Goal: Transaction & Acquisition: Purchase product/service

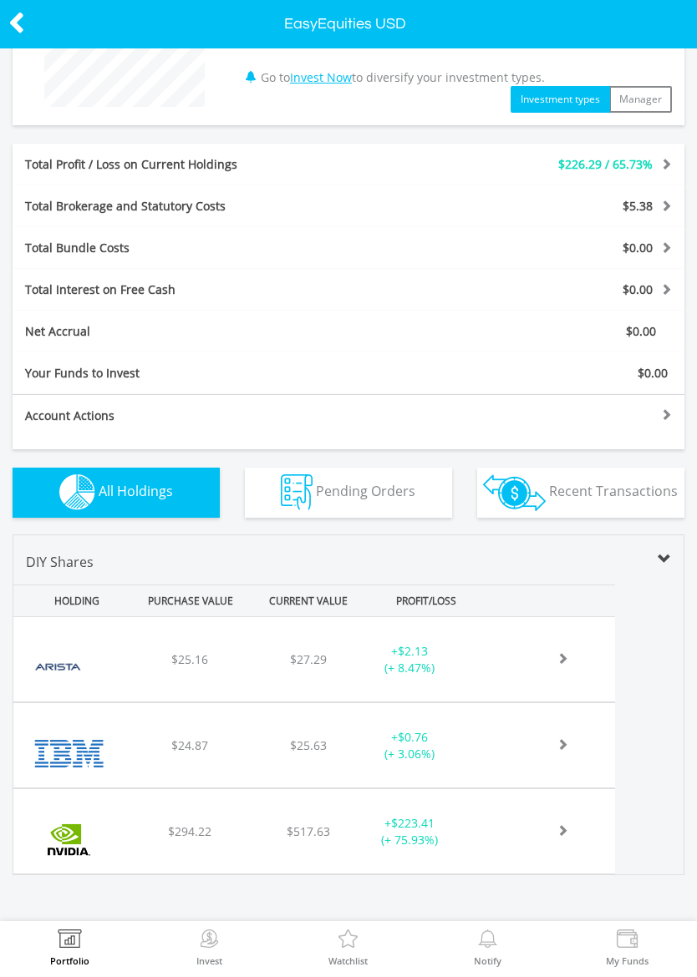
scroll to position [212, 0]
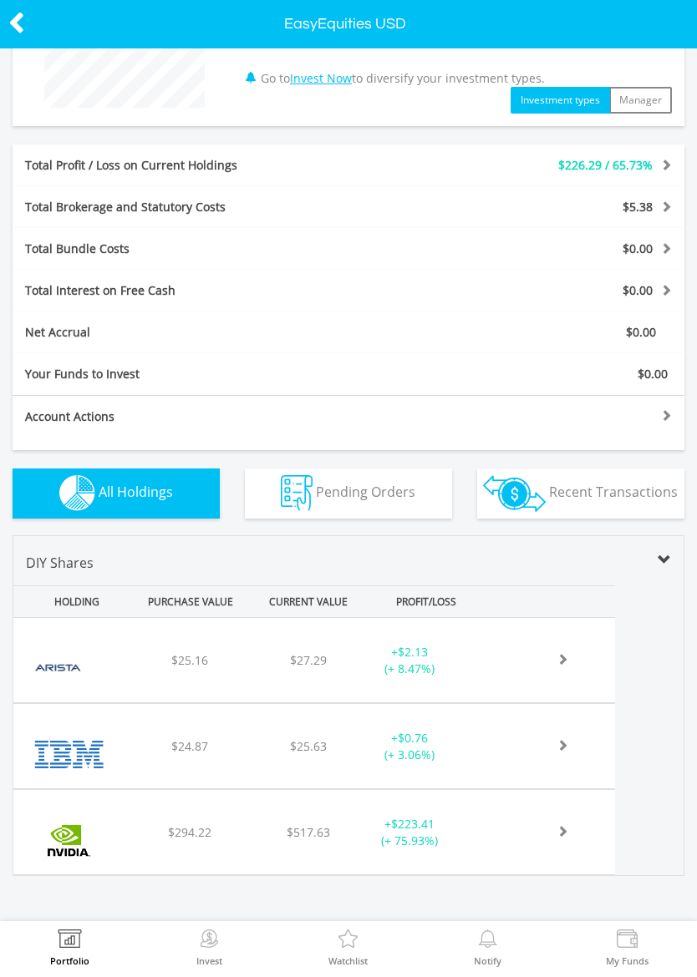
click at [218, 930] on img at bounding box center [209, 941] width 26 height 23
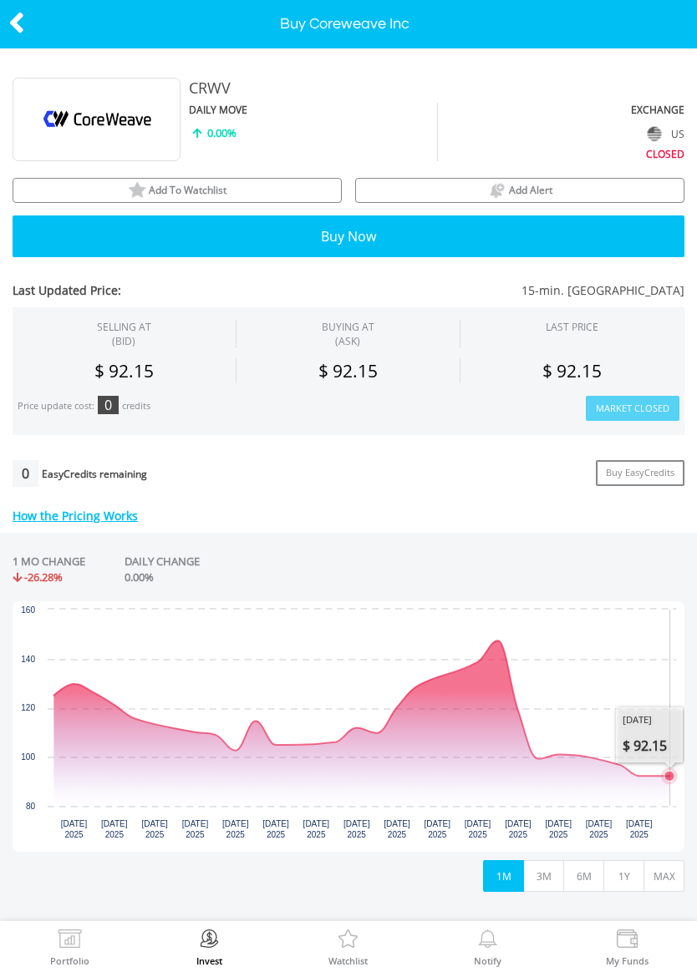
click at [658, 776] on icon "Interactive chart" at bounding box center [361, 708] width 616 height 135
click at [642, 773] on icon "Tuesday, 19 Aug 2025, 92.15." at bounding box center [638, 776] width 7 height 7
click at [667, 773] on icon "Wednesday, 20 Aug, 12:35:21.231, 92.15." at bounding box center [669, 776] width 7 height 7
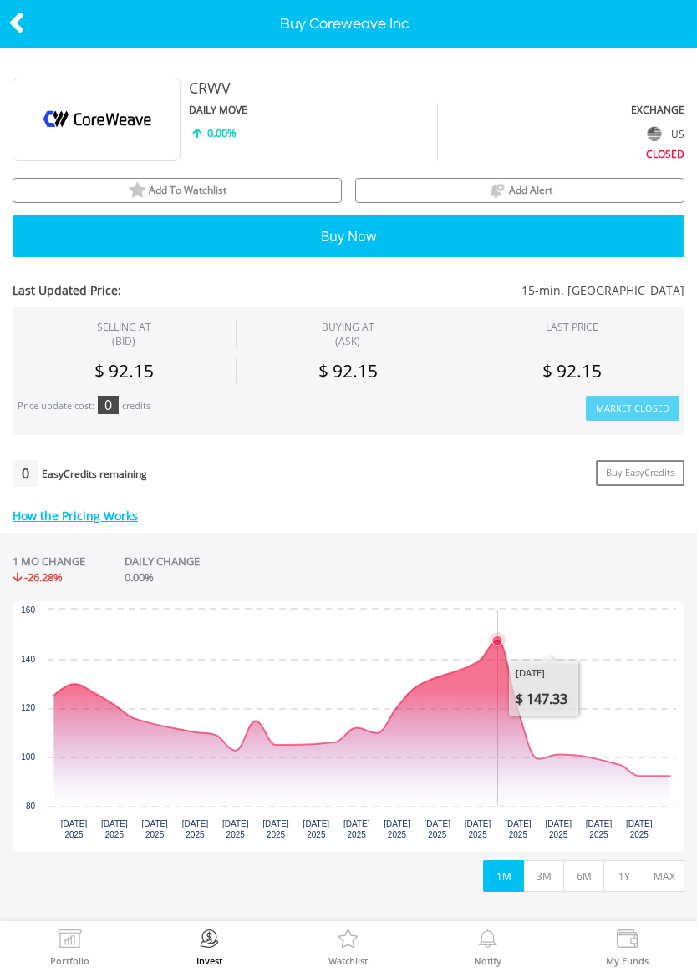
click at [498, 637] on icon "Tuesday, 12 Aug 2025, 147.33." at bounding box center [497, 641] width 10 height 10
click at [556, 876] on button "3M" at bounding box center [543, 876] width 41 height 32
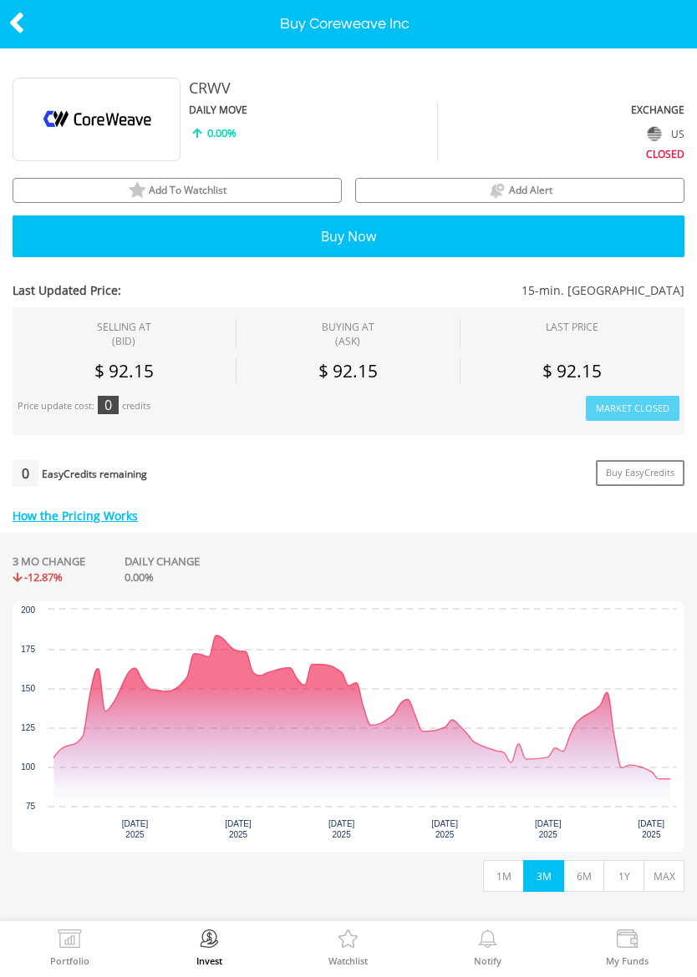
click at [582, 873] on button "6M" at bounding box center [583, 876] width 41 height 32
click at [204, 636] on icon "Interactive chart" at bounding box center [361, 708] width 616 height 144
click at [226, 642] on icon "Interactive chart" at bounding box center [361, 708] width 616 height 144
click at [608, 692] on icon "Tuesday, 12 Aug 2025, 147.33." at bounding box center [606, 693] width 10 height 10
click at [632, 870] on button "1Y" at bounding box center [623, 876] width 41 height 32
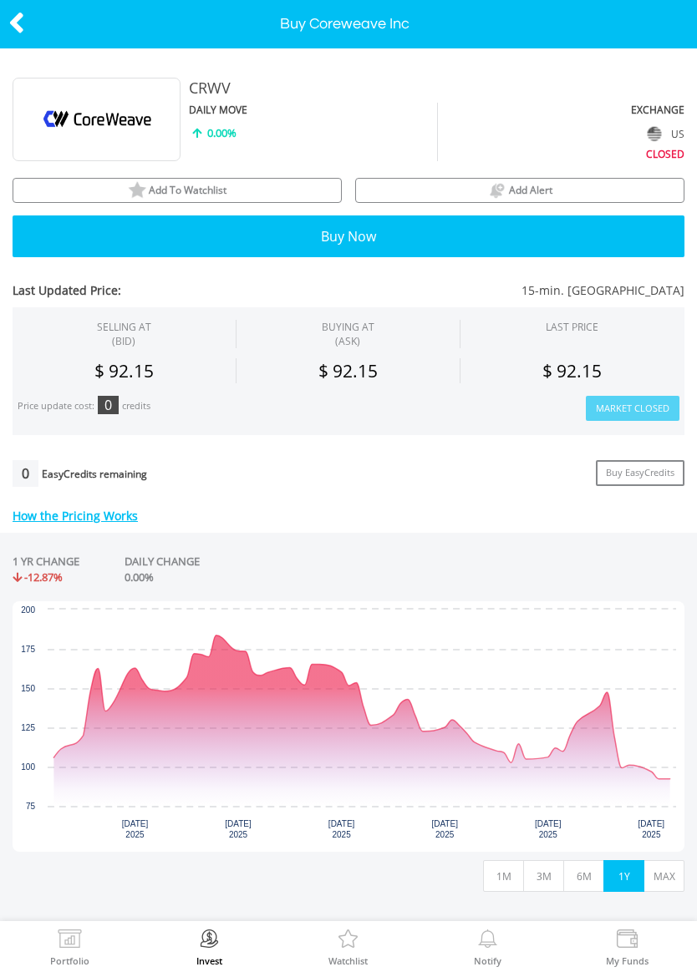
click at [668, 776] on icon "Wednesday, 20 Aug, 12:35:38.761, 92.15." at bounding box center [669, 779] width 7 height 7
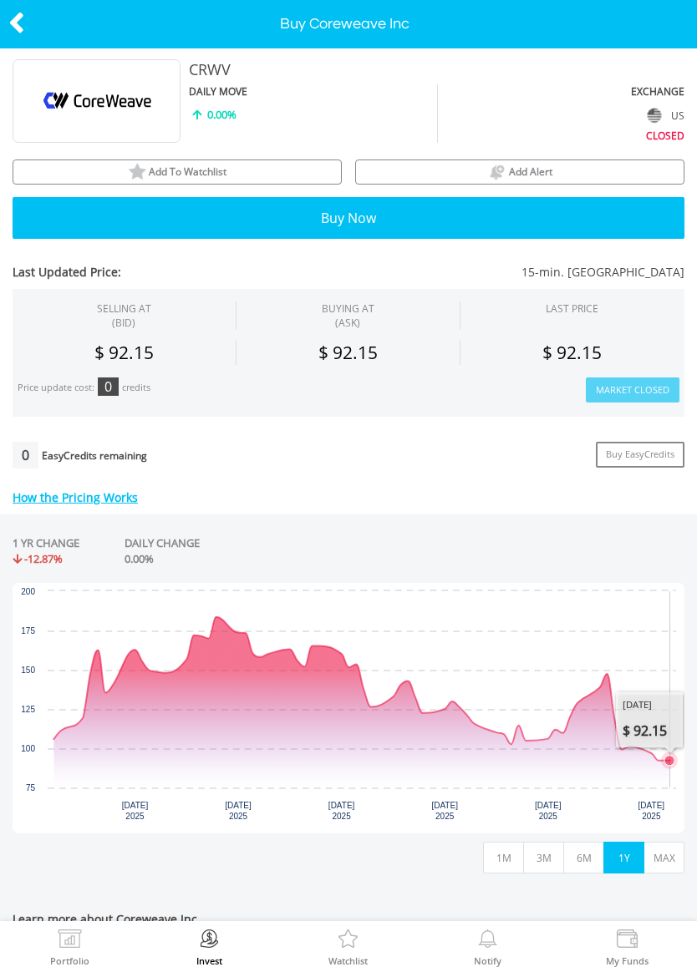
scroll to position [20, 0]
